Goal: Information Seeking & Learning: Learn about a topic

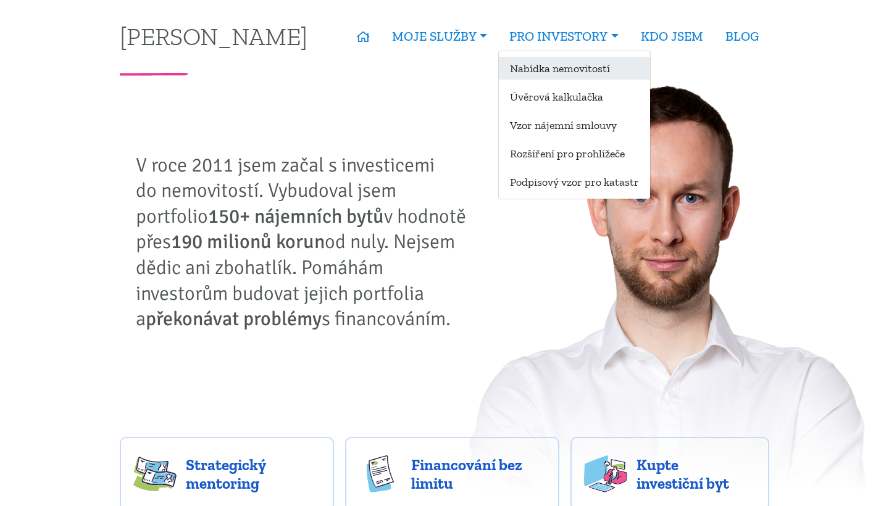
click at [525, 71] on link "Nabídka nemovitostí" at bounding box center [574, 68] width 151 height 23
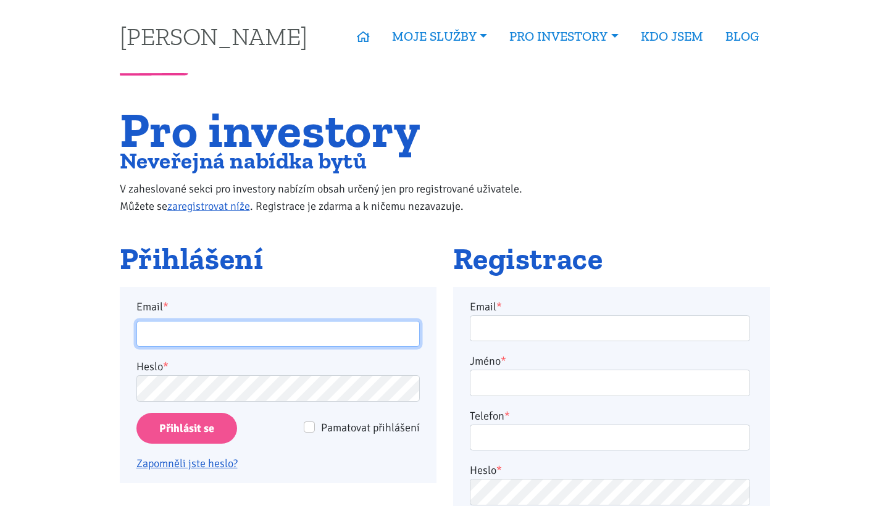
type input "[EMAIL_ADDRESS][DOMAIN_NAME]"
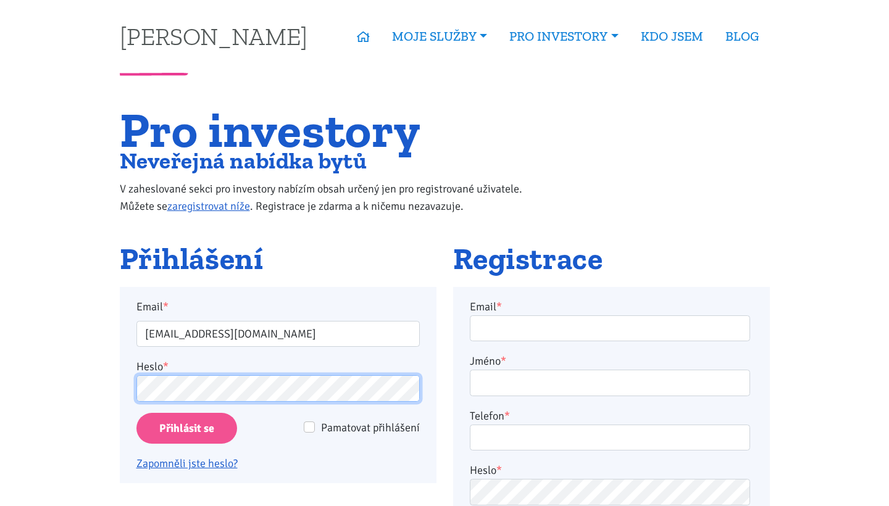
click at [186, 428] on input "Přihlásit se" at bounding box center [186, 428] width 101 height 31
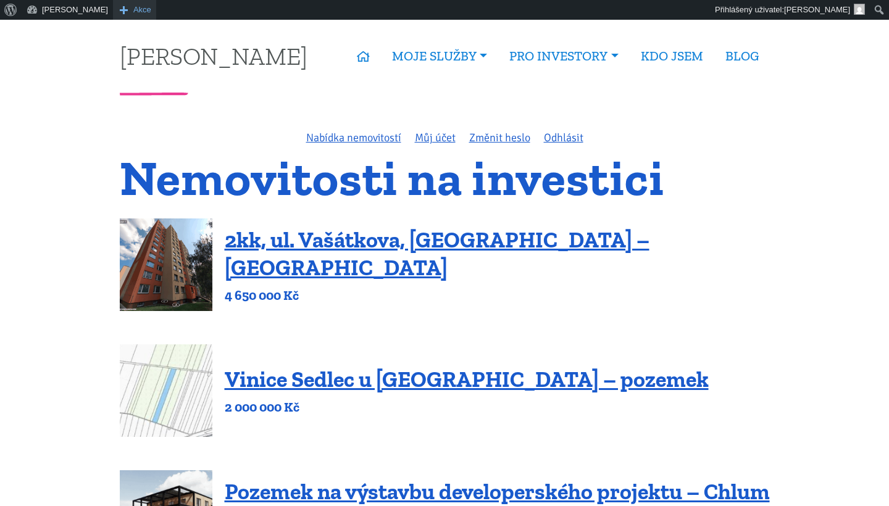
click at [133, 14] on span "Akce" at bounding box center [142, 10] width 18 height 20
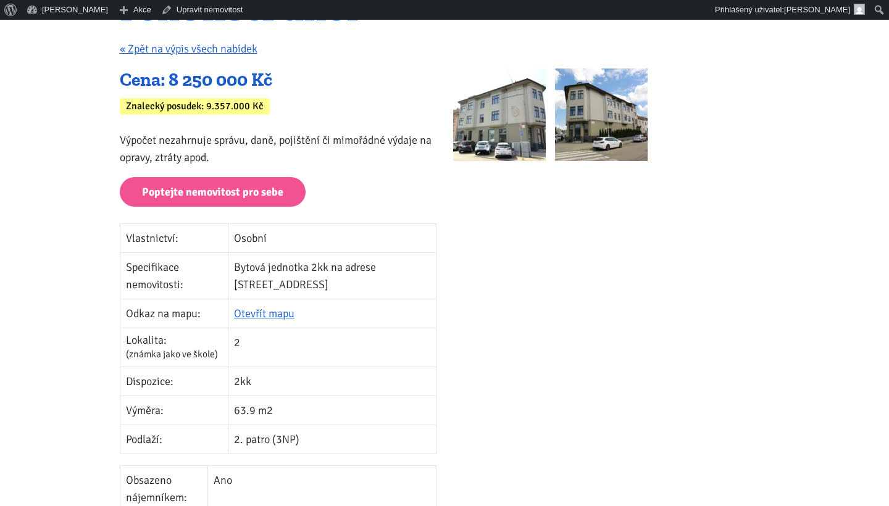
scroll to position [235, 0]
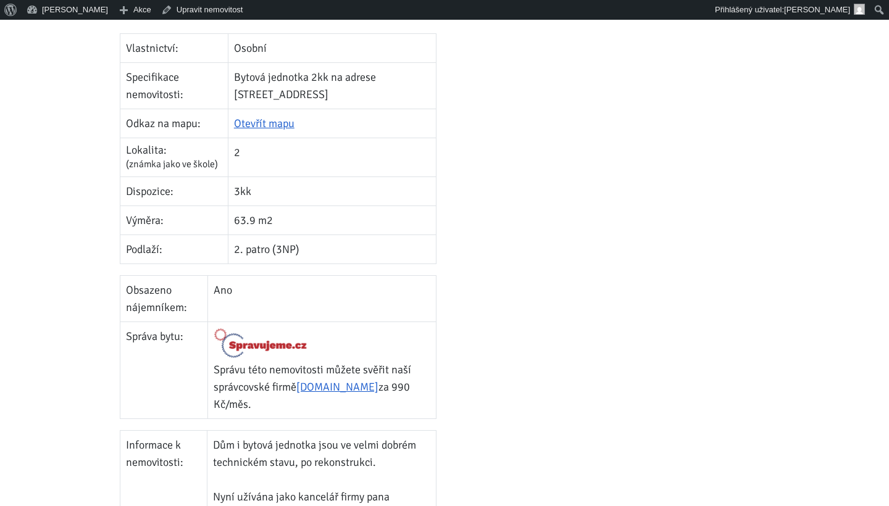
scroll to position [446, 0]
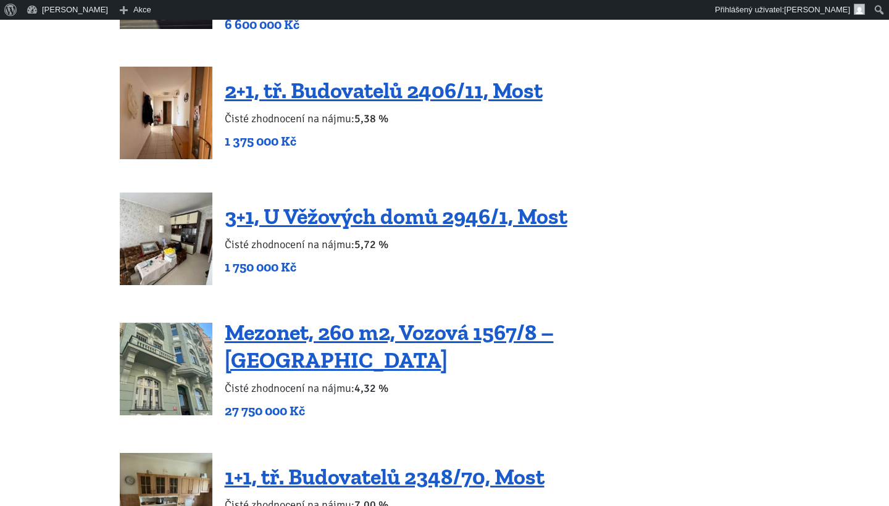
scroll to position [1772, 0]
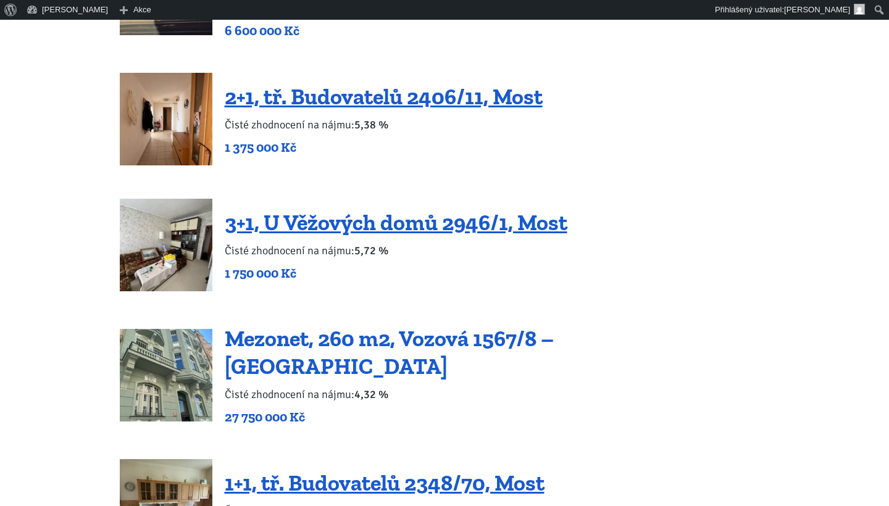
click at [279, 343] on link "Mezonet, 260 m2, Vozová 1567/8 – [GEOGRAPHIC_DATA]" at bounding box center [389, 352] width 329 height 54
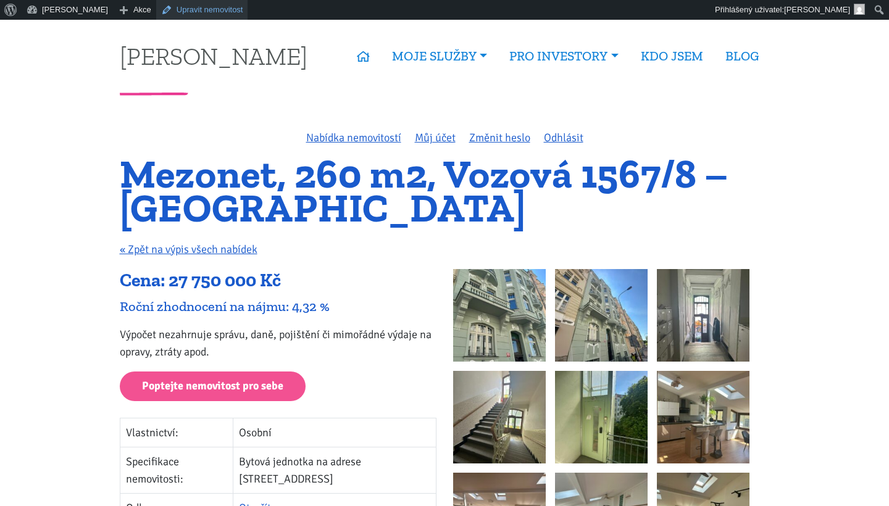
click at [183, 9] on link "Upravit nemovitost" at bounding box center [202, 10] width 92 height 20
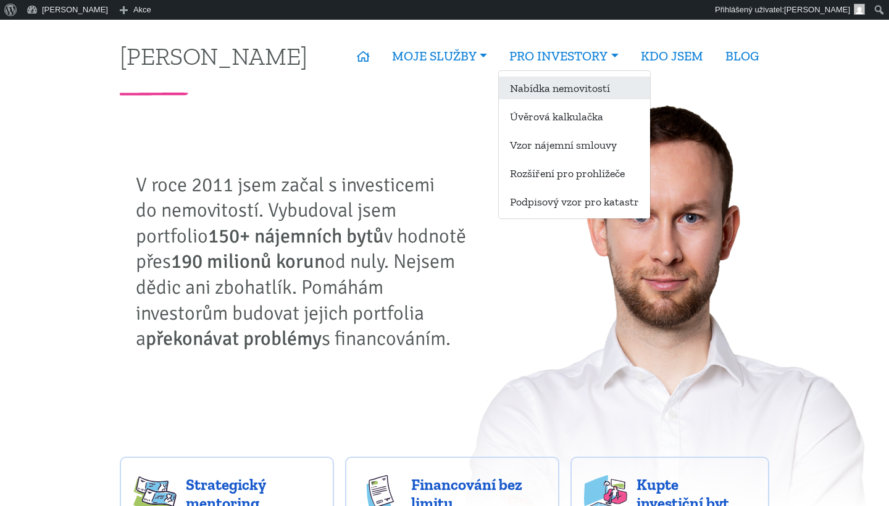
click at [551, 86] on link "Nabídka nemovitostí" at bounding box center [574, 88] width 151 height 23
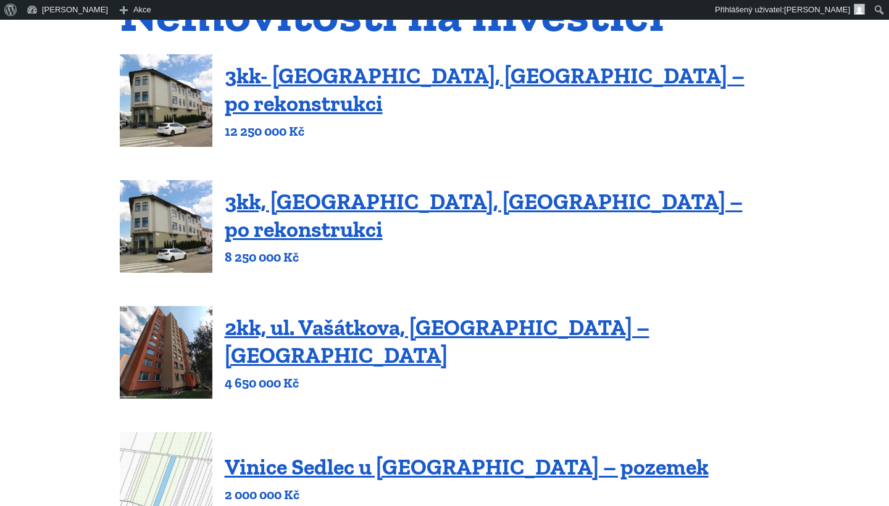
scroll to position [170, 0]
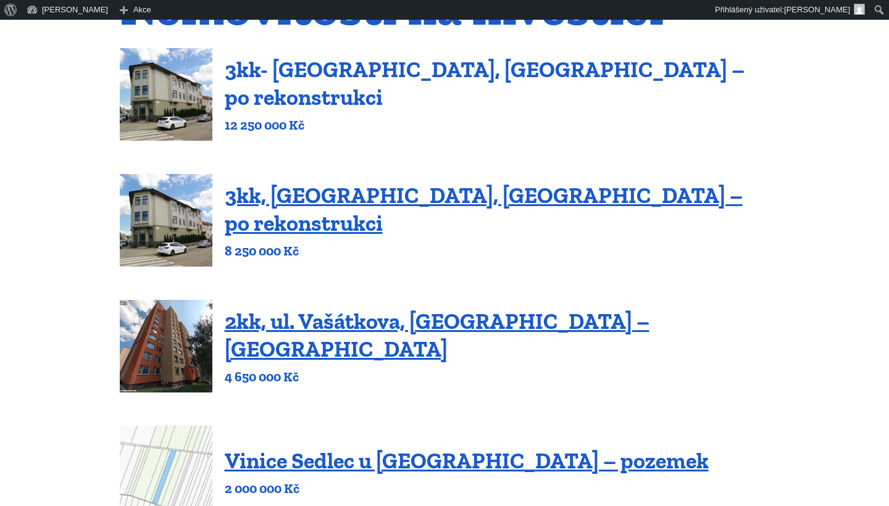
click at [358, 81] on link "3kk- Olomoucká, Brno – po rekonstrukci" at bounding box center [485, 83] width 520 height 54
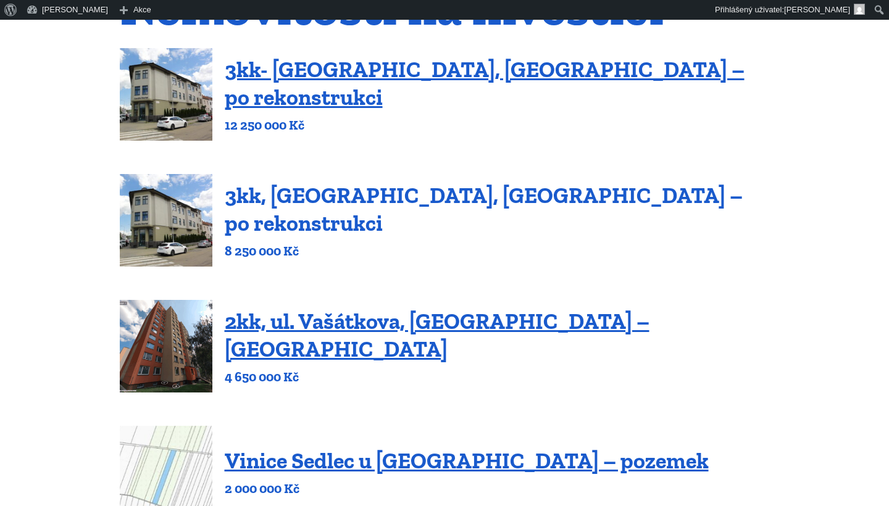
scroll to position [170, 0]
click at [271, 209] on link "3kk, [GEOGRAPHIC_DATA], [GEOGRAPHIC_DATA] – po rekonstrukci" at bounding box center [484, 209] width 518 height 54
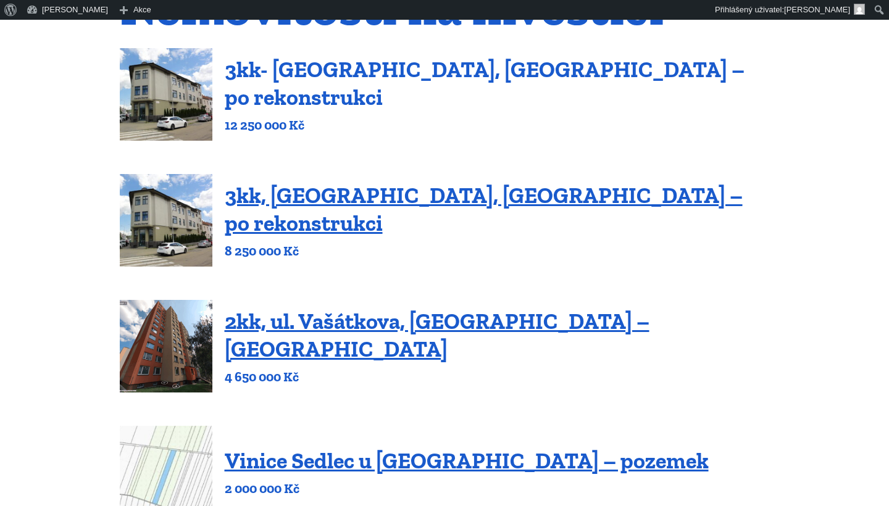
click at [267, 85] on link "3kk- [GEOGRAPHIC_DATA], [GEOGRAPHIC_DATA] – po rekonstrukci" at bounding box center [485, 83] width 520 height 54
